Goal: Task Accomplishment & Management: Complete application form

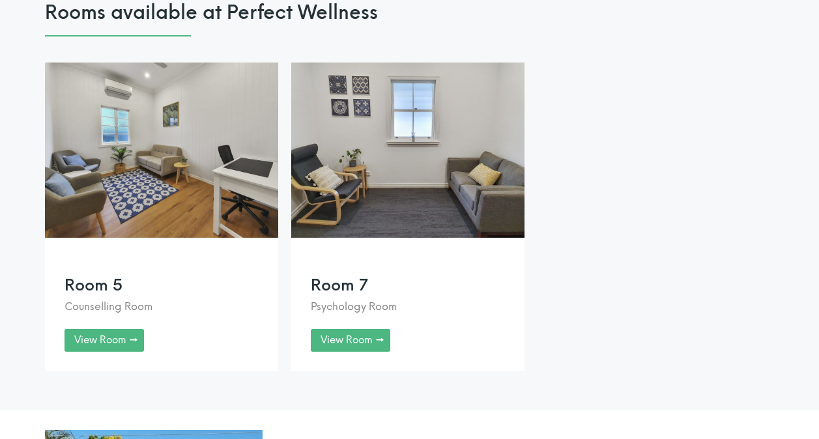
scroll to position [1017, 0]
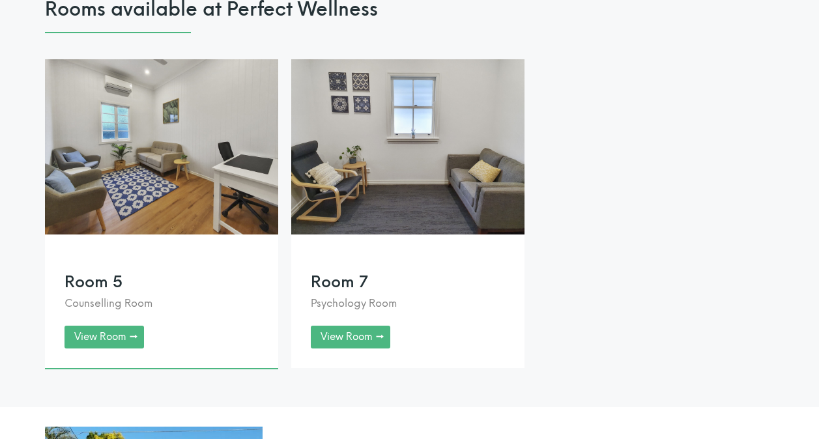
click at [104, 364] on link at bounding box center [161, 213] width 233 height 309
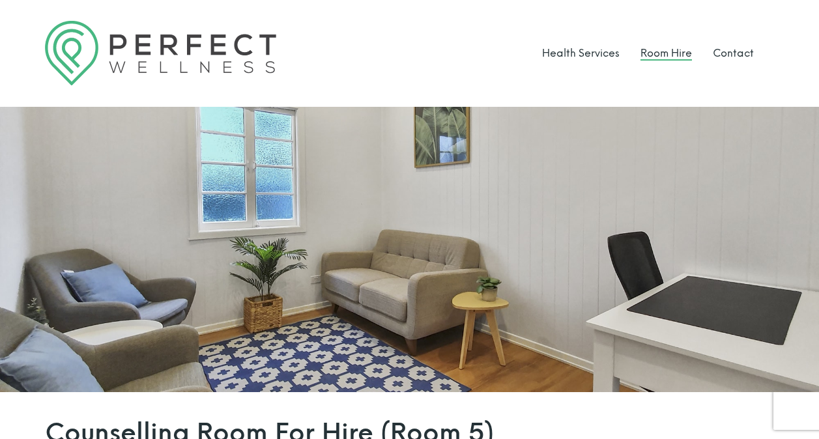
click at [658, 56] on link "Room Hire" at bounding box center [666, 53] width 51 height 12
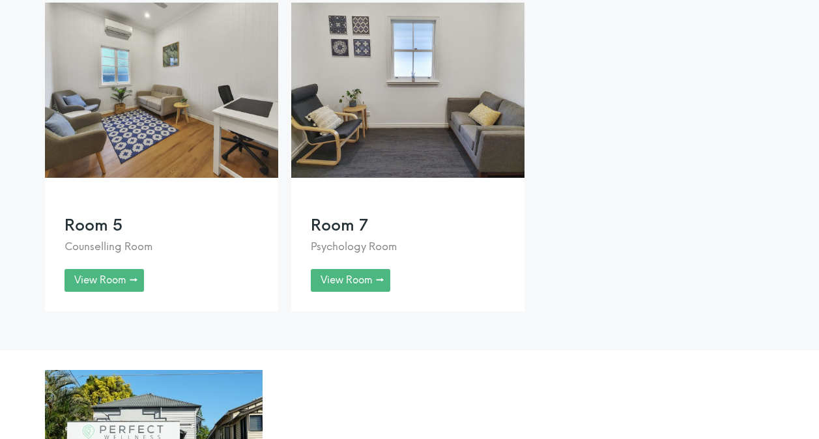
scroll to position [1095, 0]
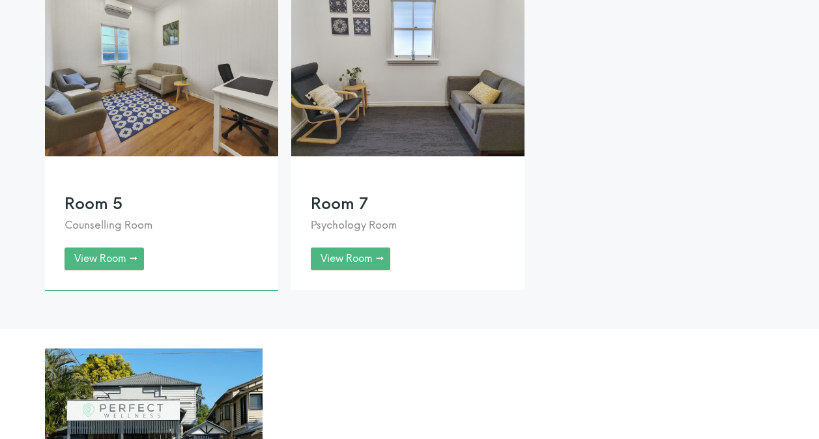
click at [119, 275] on link at bounding box center [161, 135] width 233 height 309
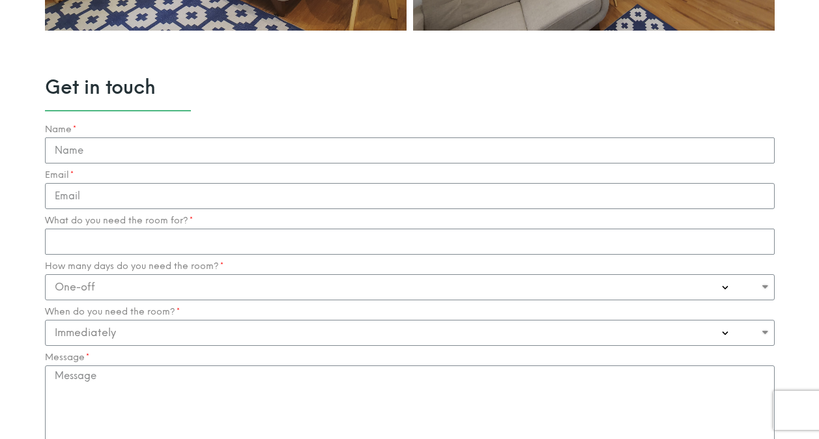
scroll to position [1226, 0]
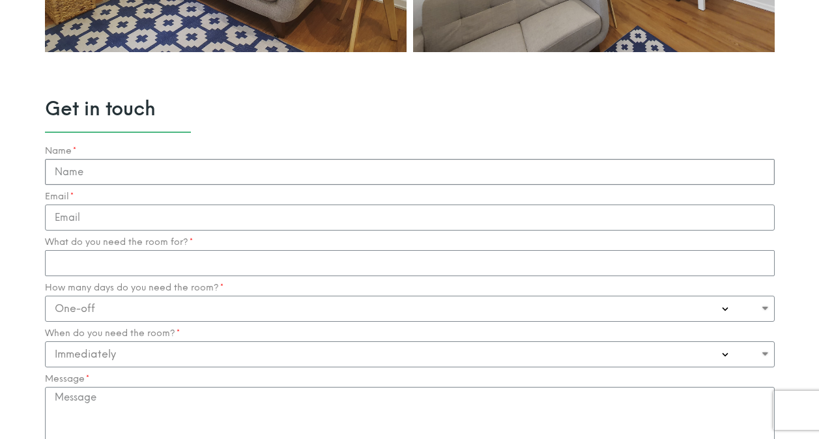
click at [174, 178] on input "Name" at bounding box center [410, 172] width 730 height 26
type input "Iryna"
click at [62, 218] on input "Email" at bounding box center [410, 218] width 730 height 26
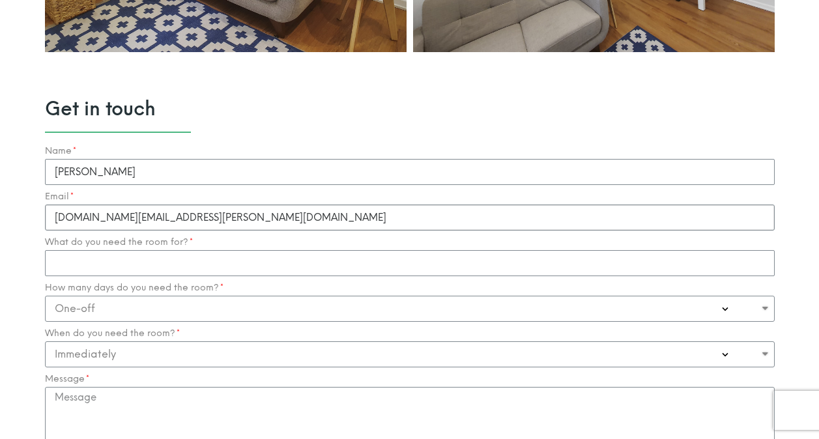
type input "hello.iryna.gm@gmail.com"
click at [316, 252] on input "What do you need the room for?" at bounding box center [410, 263] width 730 height 26
type input "counselling private practice"
click at [251, 308] on select "One-off Casual on going 1-2 Days a week 3-4 Days a week Full time - monthly" at bounding box center [410, 309] width 730 height 26
select select "Casual on going"
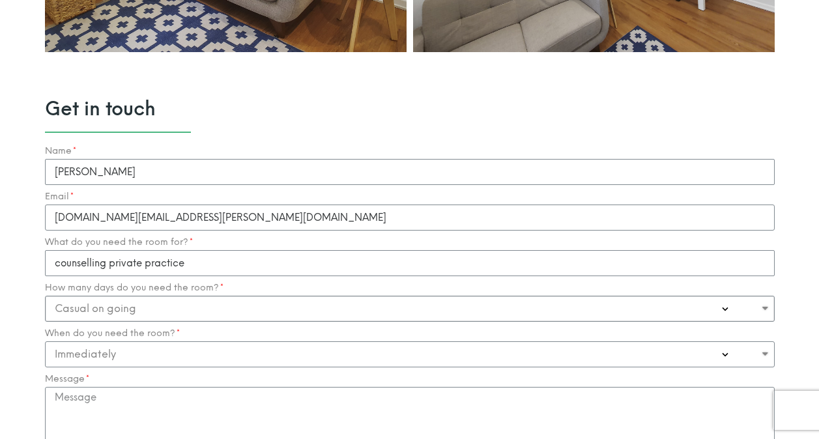
click at [45, 297] on select "One-off Casual on going 1-2 Days a week 3-4 Days a week Full time - monthly" at bounding box center [410, 309] width 730 height 26
click at [190, 351] on select "Immediately 0-1 Month 1-3 Months" at bounding box center [410, 355] width 730 height 26
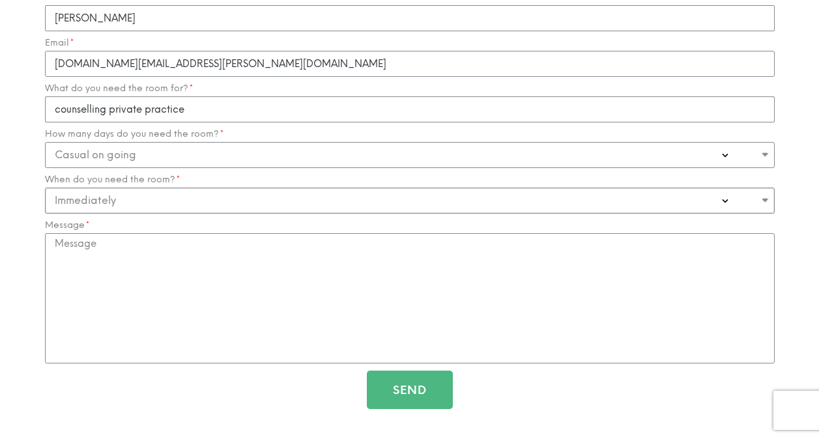
scroll to position [1388, 0]
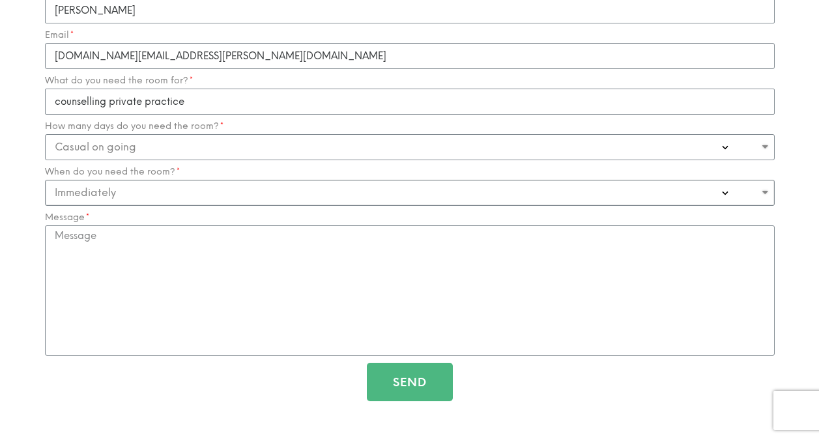
click at [227, 190] on select "Immediately 0-1 Month 1-3 Months" at bounding box center [410, 193] width 730 height 26
click at [45, 180] on select "Immediately 0-1 Month 1-3 Months" at bounding box center [410, 193] width 730 height 26
click at [168, 241] on textarea "Message" at bounding box center [410, 291] width 730 height 130
type textarea "H"
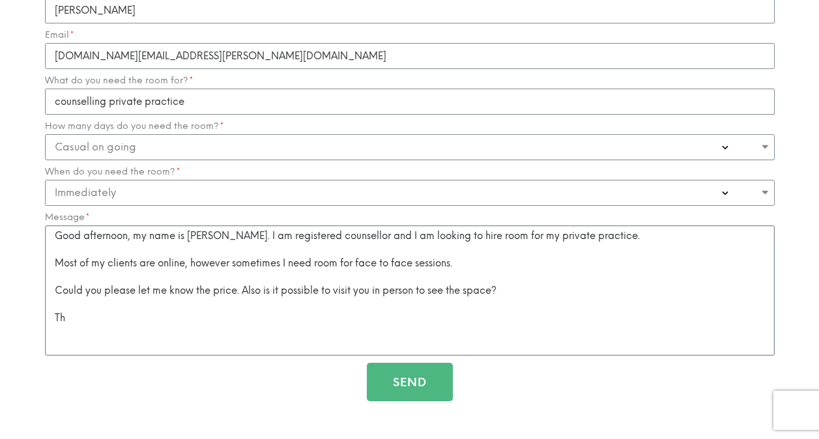
click at [599, 246] on textarea "Good afternoon, my name is Iryna. I am registered counsellor and I am looking t…" at bounding box center [410, 291] width 730 height 130
click at [597, 240] on textarea "Good afternoon, my name is Iryna. I am registered counsellor and I am looking t…" at bounding box center [410, 291] width 730 height 130
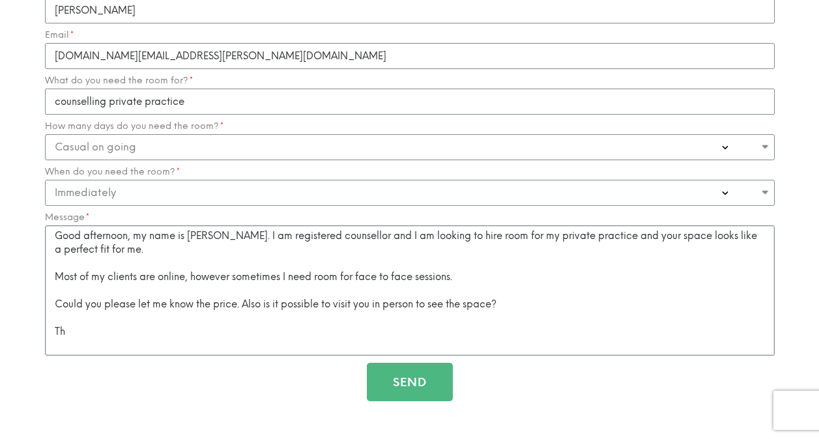
click at [227, 326] on textarea "Good afternoon, my name is Iryna. I am registered counsellor and I am looking t…" at bounding box center [410, 291] width 730 height 130
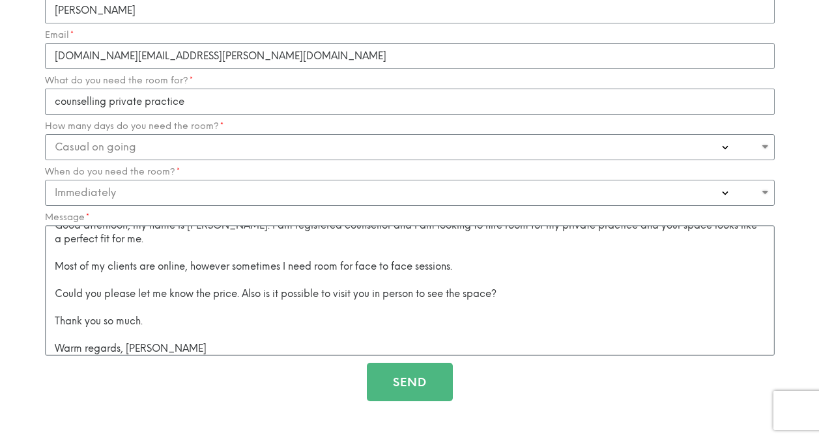
type textarea "Good afternoon, my name is Iryna. I am registered counsellor and I am looking t…"
click at [418, 393] on button "Send" at bounding box center [410, 382] width 86 height 38
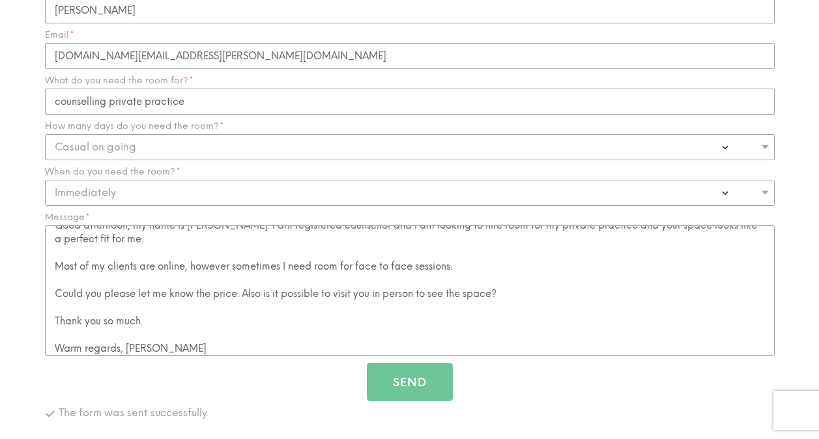
scroll to position [0, 0]
